Goal: Entertainment & Leisure: Consume media (video, audio)

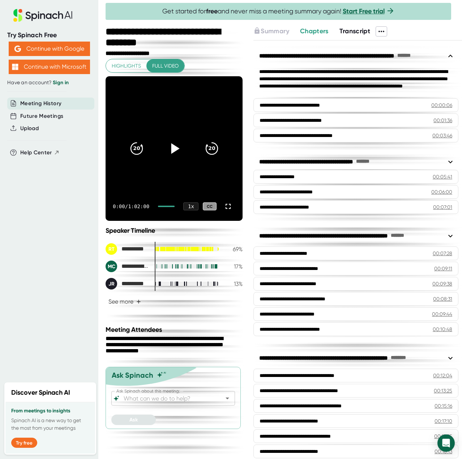
click at [171, 149] on icon at bounding box center [175, 148] width 8 height 10
click at [224, 206] on icon at bounding box center [228, 206] width 9 height 9
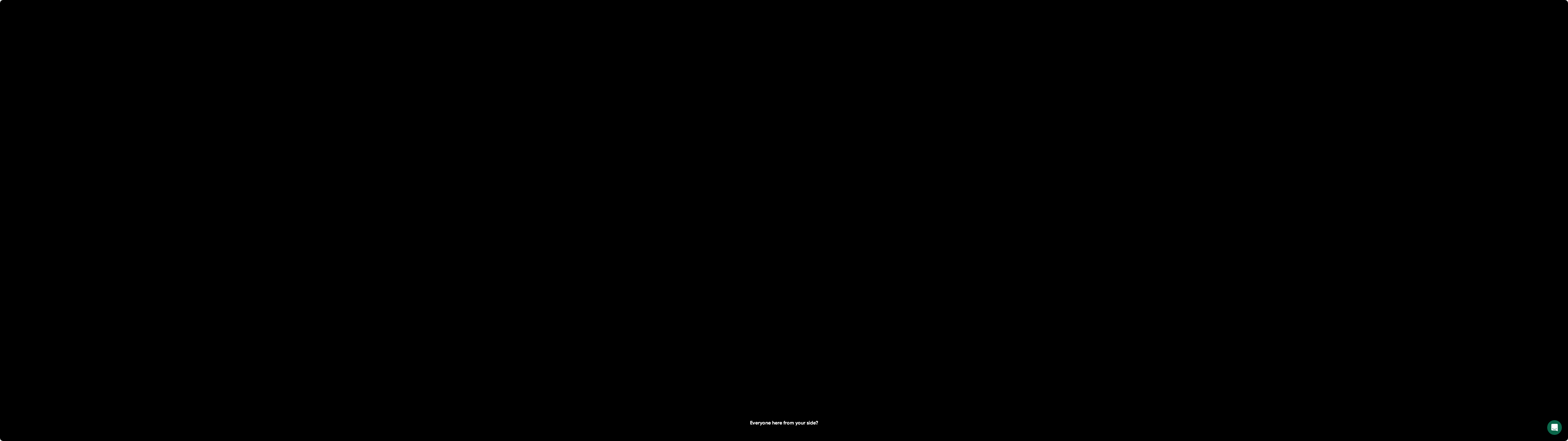
click at [391, 274] on video at bounding box center [784, 392] width 1568 height 784
click at [391, 222] on icon at bounding box center [784, 220] width 15 height 15
click at [391, 198] on video at bounding box center [784, 392] width 1568 height 784
click at [391, 389] on icon at bounding box center [1555, 428] width 4 height 4
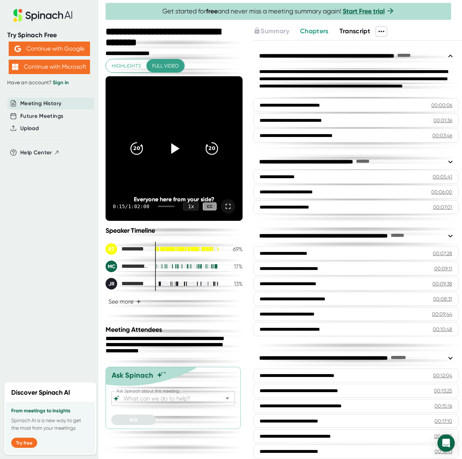
click at [172, 153] on icon at bounding box center [174, 149] width 18 height 18
click at [170, 150] on icon at bounding box center [174, 148] width 9 height 10
click at [170, 150] on icon at bounding box center [174, 149] width 18 height 18
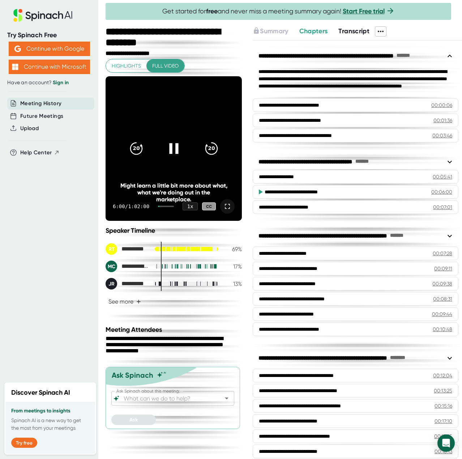
click at [214, 202] on div "Might learn a little bit more about what, what we're doing out in the marketpla…" at bounding box center [173, 192] width 109 height 21
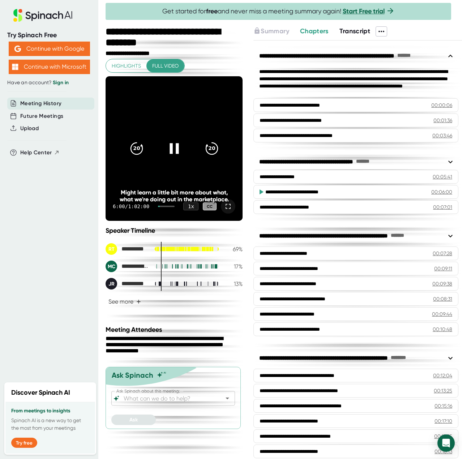
click at [224, 209] on icon at bounding box center [228, 206] width 9 height 9
click at [182, 126] on video at bounding box center [174, 148] width 137 height 145
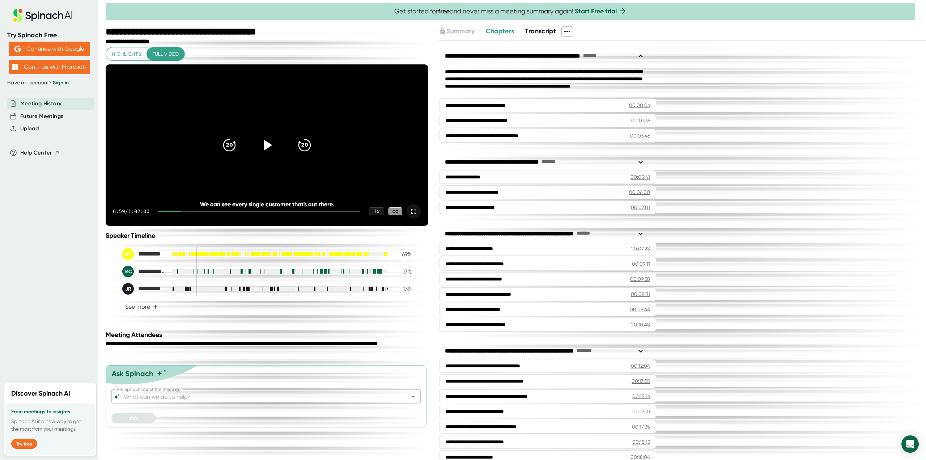
click at [415, 216] on icon at bounding box center [413, 211] width 9 height 9
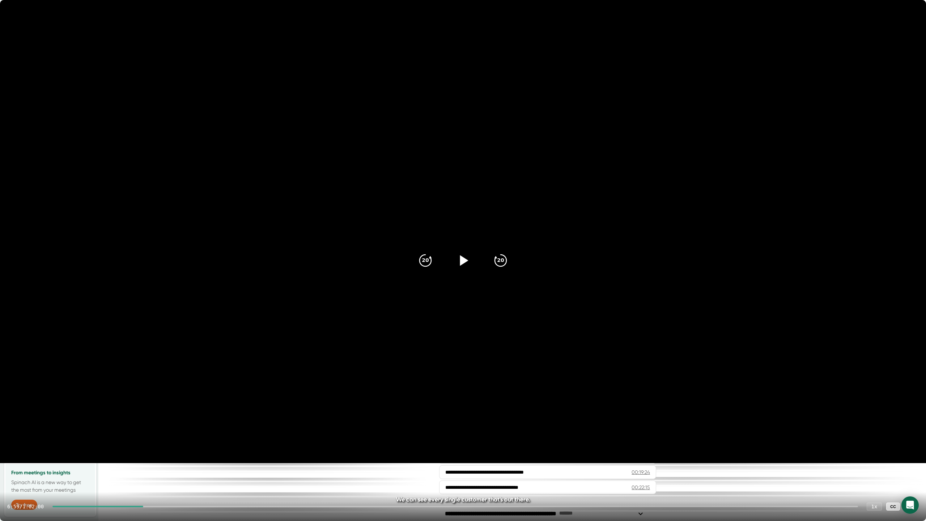
click at [455, 257] on icon at bounding box center [463, 260] width 18 height 18
click at [128, 459] on div "7:01 / 1:02:00 1 x CC" at bounding box center [463, 506] width 926 height 29
click at [130, 459] on div at bounding box center [97, 505] width 91 height 1
click at [462, 257] on icon at bounding box center [462, 260] width 9 height 10
click at [462, 257] on icon at bounding box center [463, 260] width 18 height 18
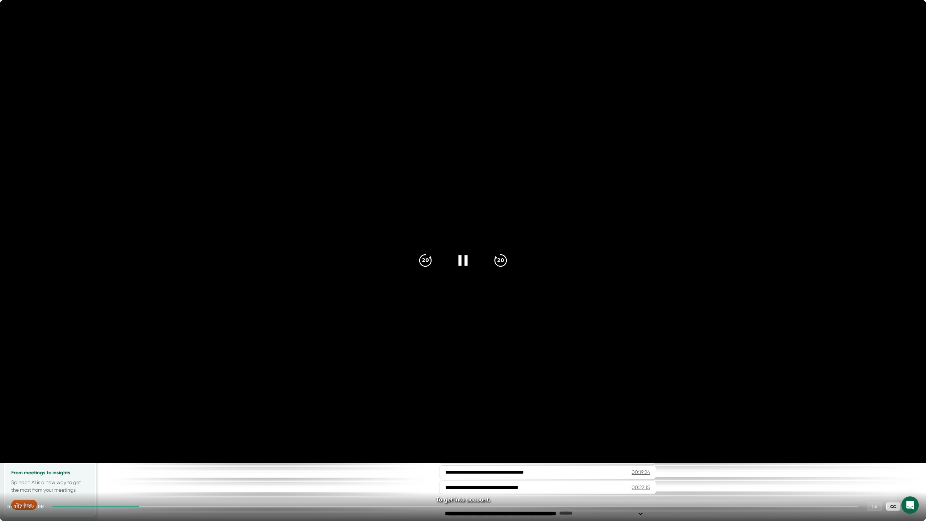
click at [447, 333] on video at bounding box center [463, 231] width 926 height 463
click at [462, 459] on div at bounding box center [911, 506] width 14 height 14
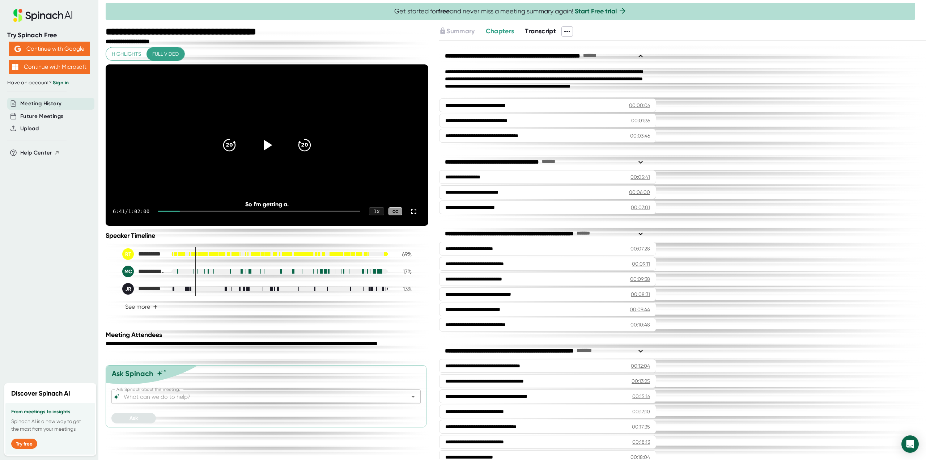
click at [421, 226] on div "6:41 / 1:02:00 1 x CC" at bounding box center [267, 211] width 323 height 29
click at [416, 214] on icon at bounding box center [413, 211] width 5 height 5
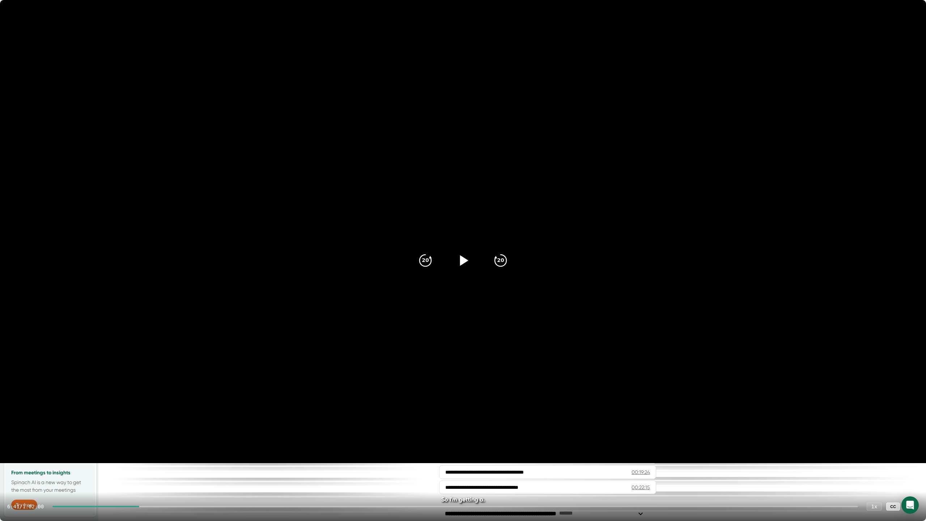
click at [462, 259] on div at bounding box center [463, 260] width 30 height 30
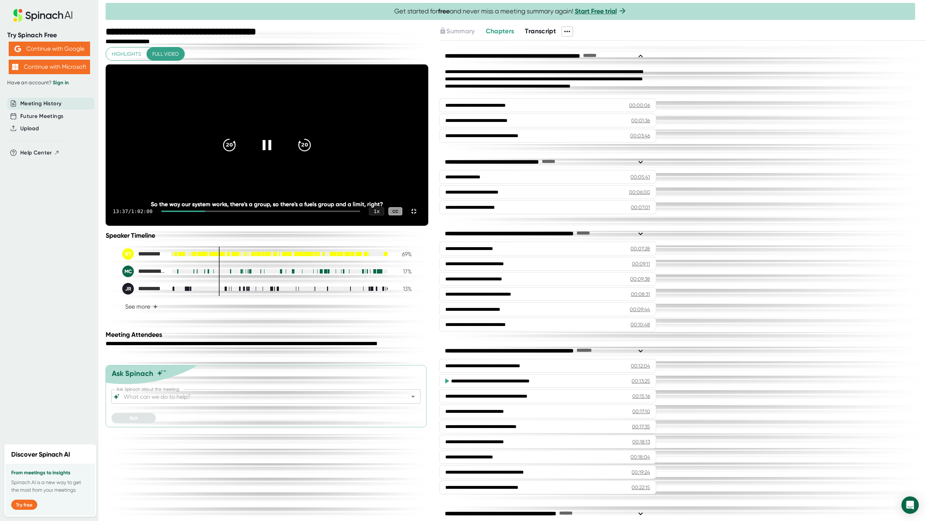
drag, startPoint x: 188, startPoint y: 508, endPoint x: 189, endPoint y: 504, distance: 4.8
click at [188, 226] on div "13:37 / 1:02:00 1 x CC" at bounding box center [267, 211] width 323 height 29
click at [187, 212] on div at bounding box center [183, 210] width 44 height 1
click at [428, 64] on video at bounding box center [267, 144] width 323 height 161
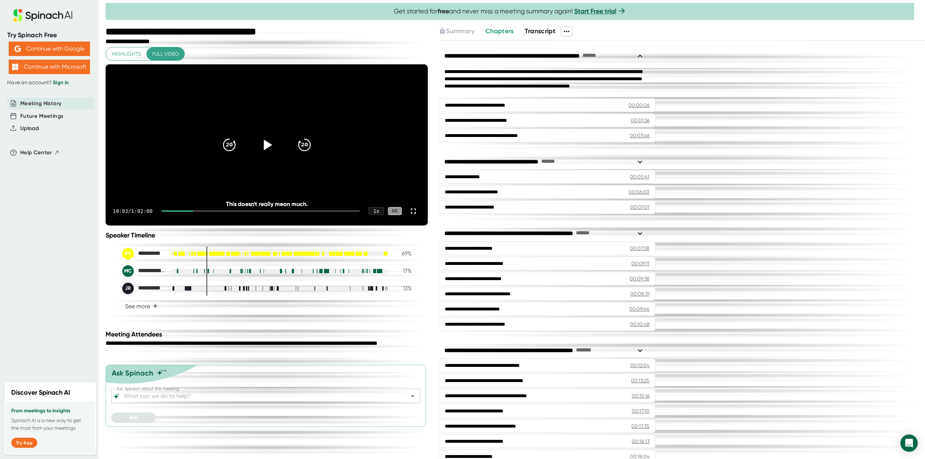
click at [277, 157] on div at bounding box center [267, 145] width 30 height 30
click at [196, 226] on div "14:04 / 1:02:00 1 x CC" at bounding box center [267, 211] width 322 height 29
click at [194, 212] on div at bounding box center [183, 210] width 45 height 1
click at [189, 212] on div at bounding box center [173, 210] width 31 height 1
click at [410, 216] on icon at bounding box center [413, 211] width 9 height 9
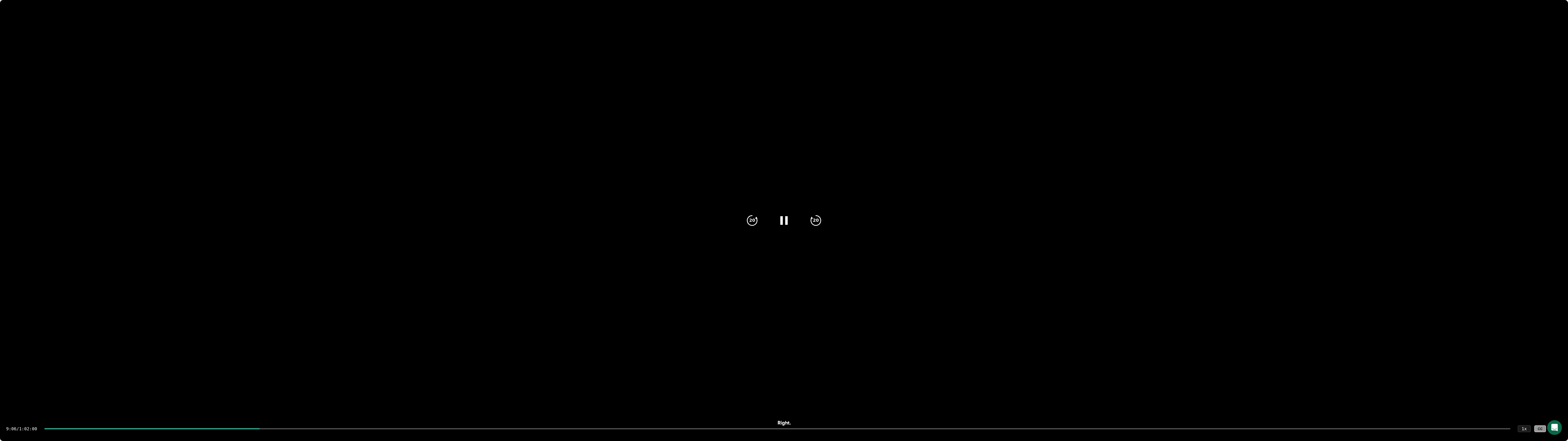
click at [784, 152] on video at bounding box center [784, 392] width 1568 height 784
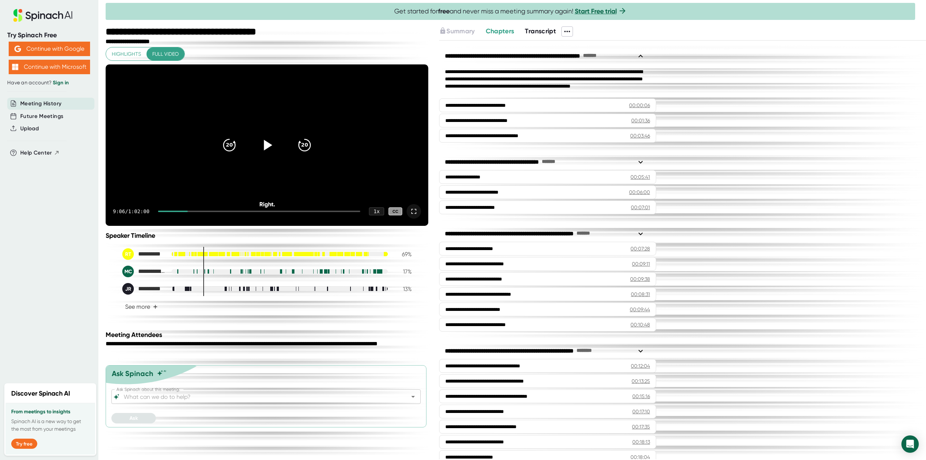
click at [258, 155] on div at bounding box center [267, 145] width 30 height 30
click at [417, 216] on icon at bounding box center [413, 211] width 9 height 9
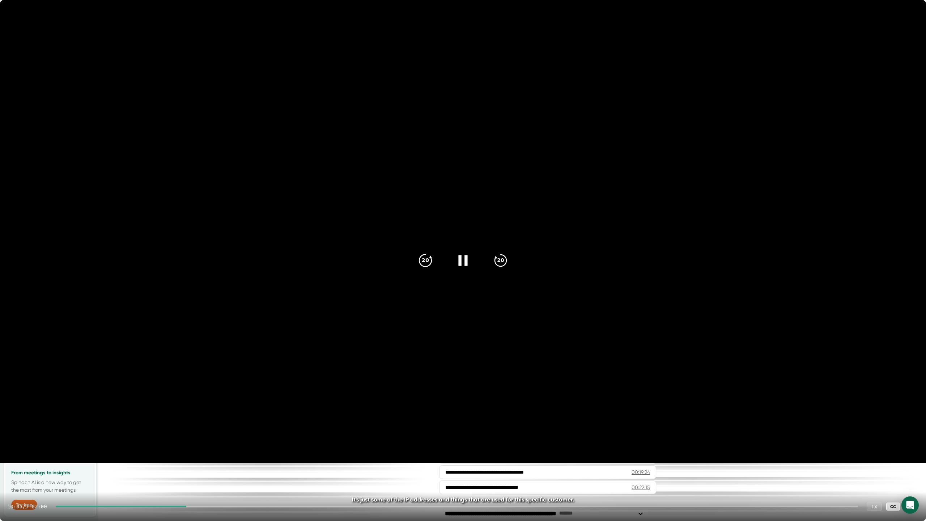
click at [414, 266] on div "20" at bounding box center [425, 260] width 30 height 30
click at [415, 265] on div "20" at bounding box center [425, 260] width 30 height 30
click at [493, 260] on icon "20" at bounding box center [500, 260] width 18 height 18
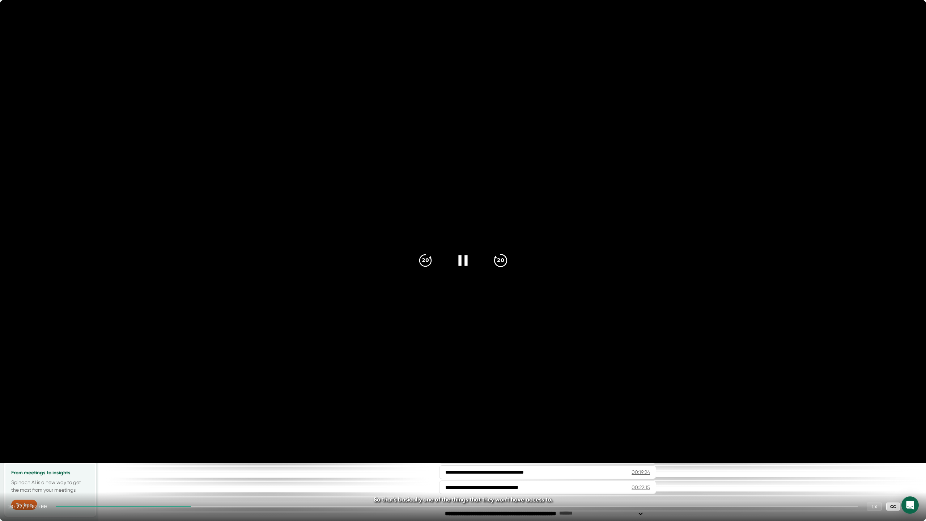
click at [493, 260] on icon "20" at bounding box center [500, 260] width 18 height 18
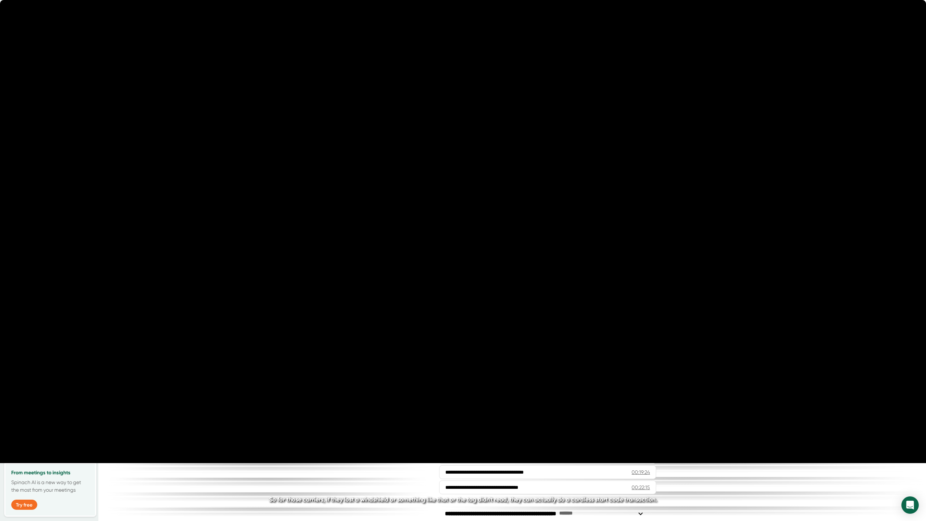
click at [493, 260] on icon "20" at bounding box center [500, 260] width 18 height 18
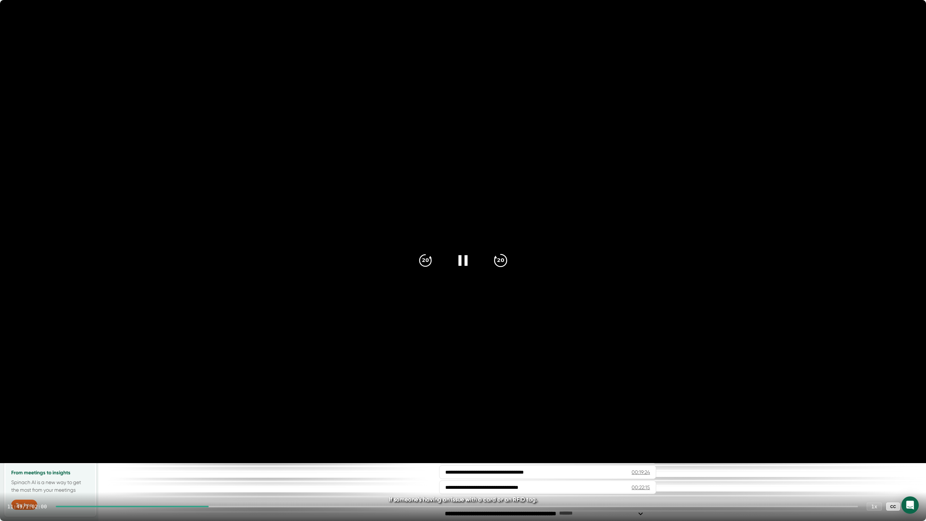
click at [503, 258] on icon "20" at bounding box center [500, 260] width 18 height 18
click at [429, 264] on icon "20" at bounding box center [425, 260] width 18 height 18
click at [430, 263] on icon "20" at bounding box center [425, 260] width 18 height 18
click at [430, 262] on icon "20" at bounding box center [425, 260] width 18 height 18
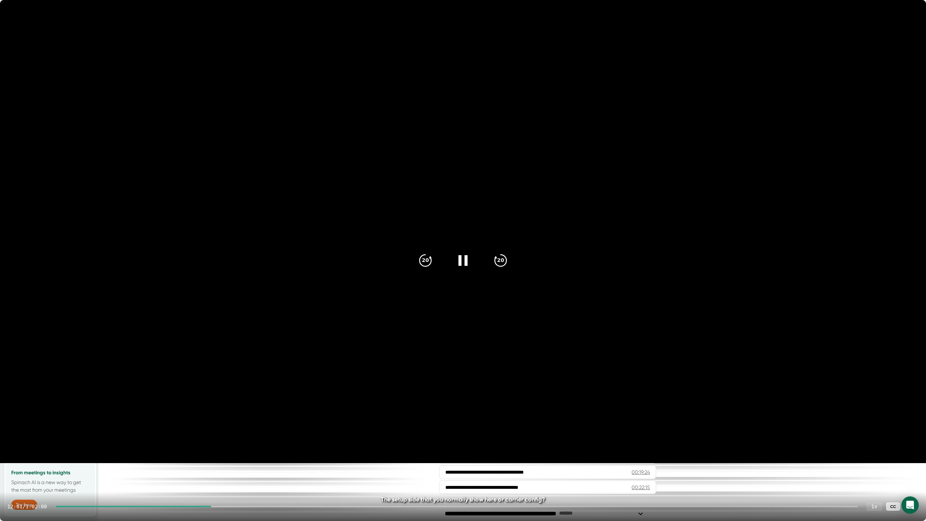
click at [435, 314] on video at bounding box center [463, 231] width 926 height 463
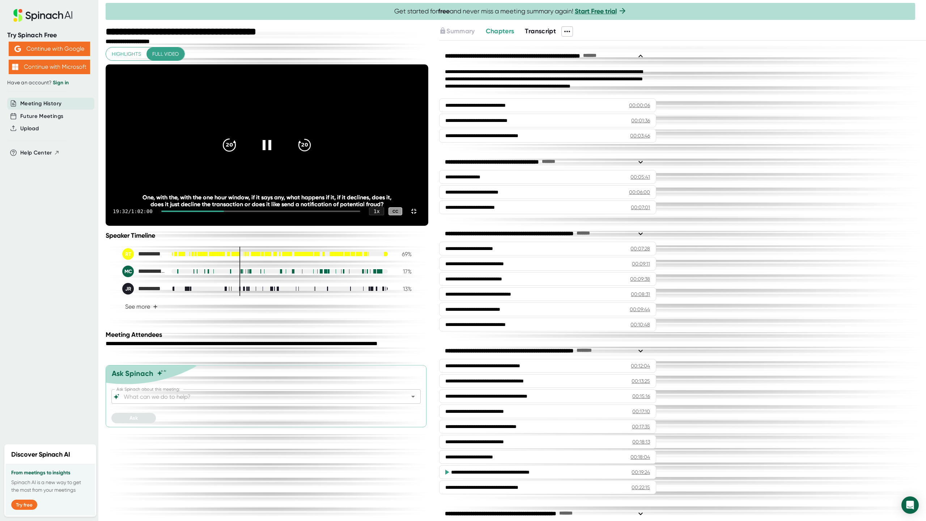
click at [238, 154] on icon "20" at bounding box center [229, 145] width 18 height 18
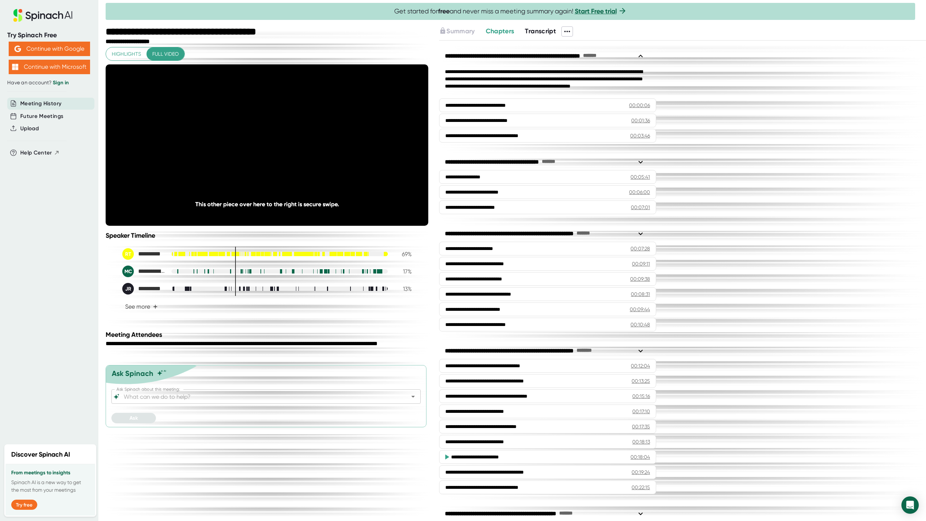
click at [238, 154] on icon "20" at bounding box center [229, 145] width 18 height 18
click at [402, 226] on video at bounding box center [267, 144] width 323 height 161
click at [272, 150] on icon at bounding box center [268, 145] width 8 height 10
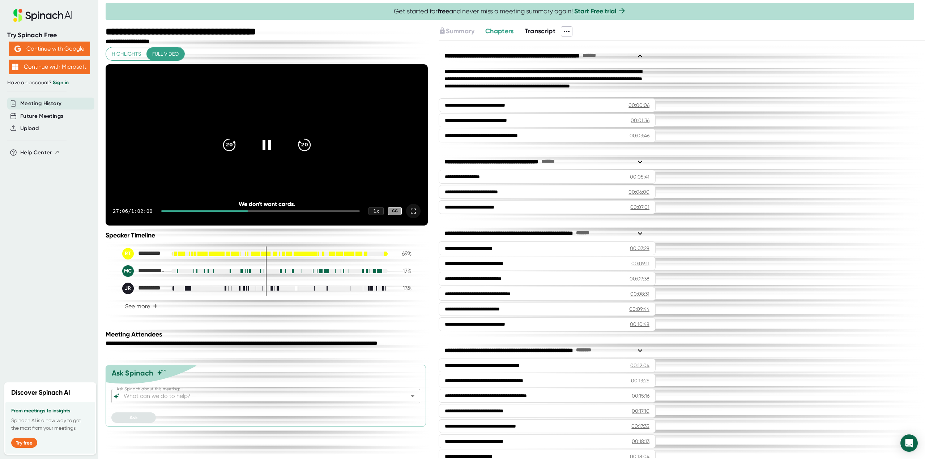
click at [414, 216] on icon at bounding box center [413, 211] width 9 height 9
drag, startPoint x: 412, startPoint y: 233, endPoint x: 876, endPoint y: 277, distance: 465.6
click at [413, 214] on icon at bounding box center [413, 211] width 5 height 5
click at [418, 218] on div at bounding box center [413, 211] width 14 height 14
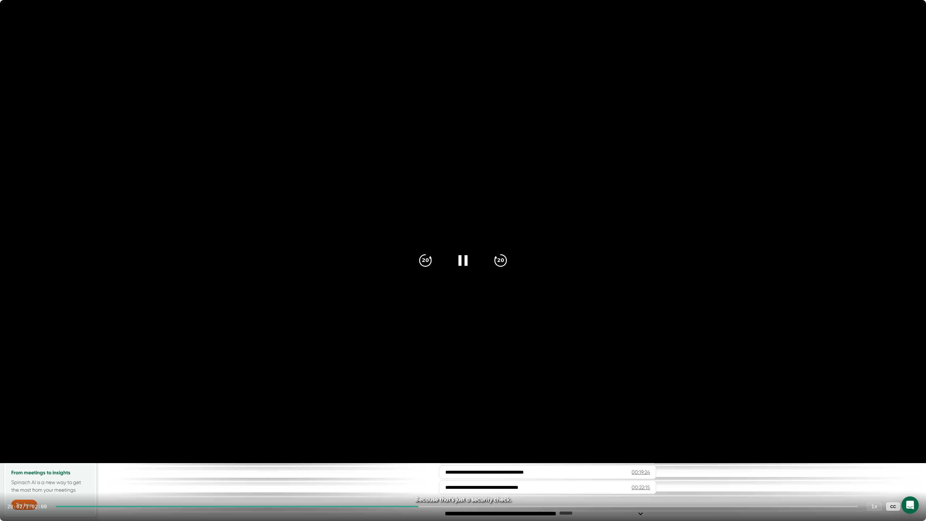
click at [460, 261] on icon at bounding box center [462, 260] width 9 height 10
click at [453, 25] on video at bounding box center [463, 231] width 926 height 463
click at [472, 27] on video at bounding box center [463, 231] width 926 height 463
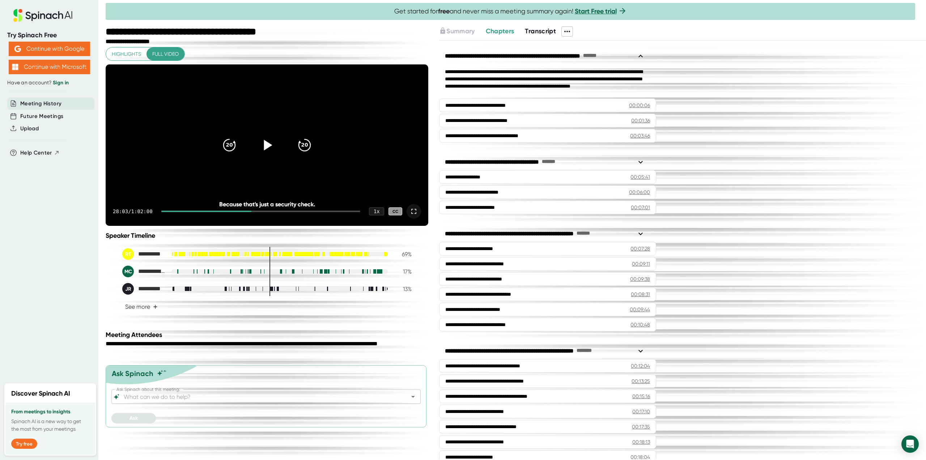
click at [270, 147] on icon at bounding box center [267, 145] width 18 height 18
